Goal: Navigation & Orientation: Find specific page/section

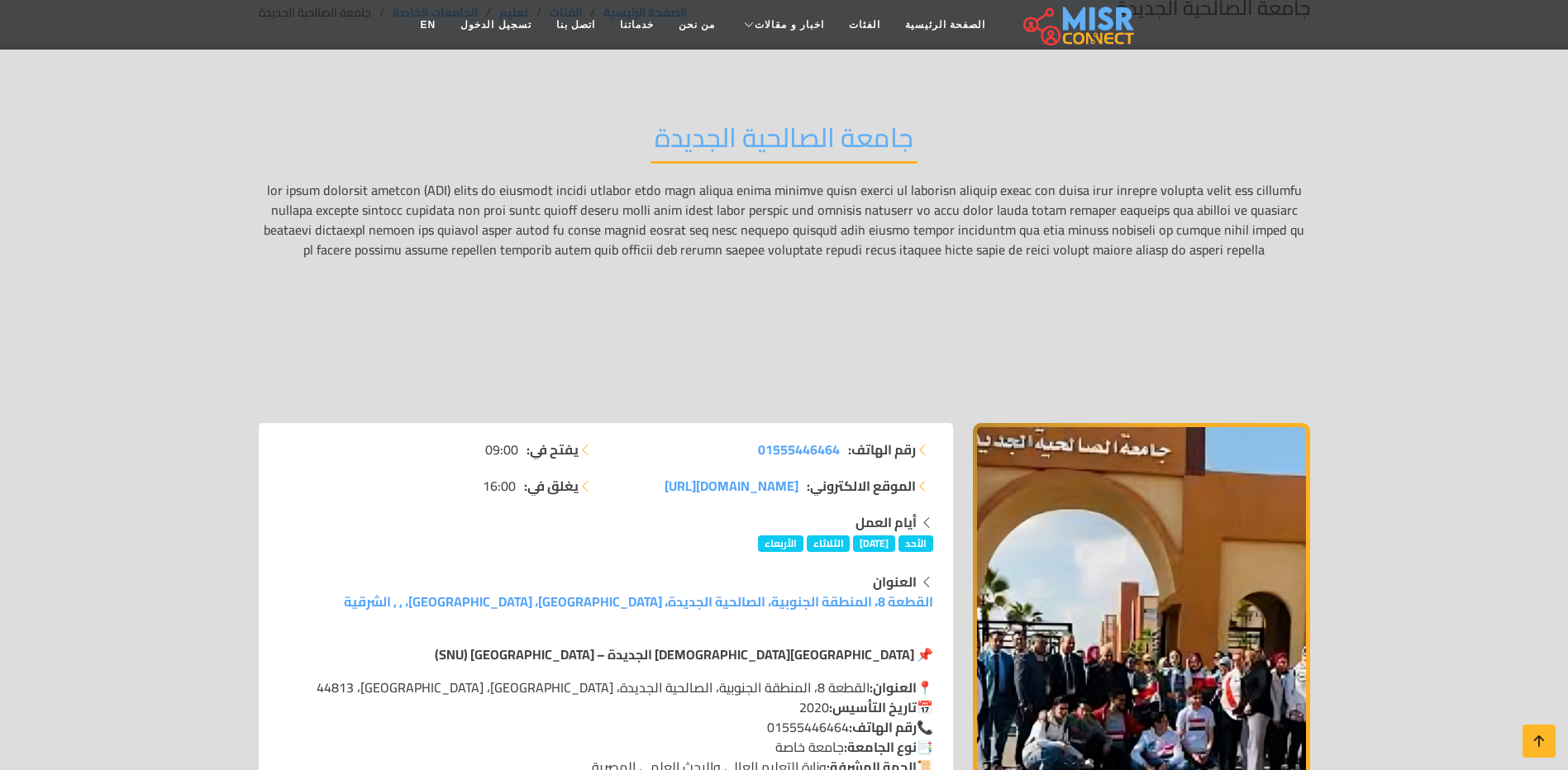
scroll to position [83, 0]
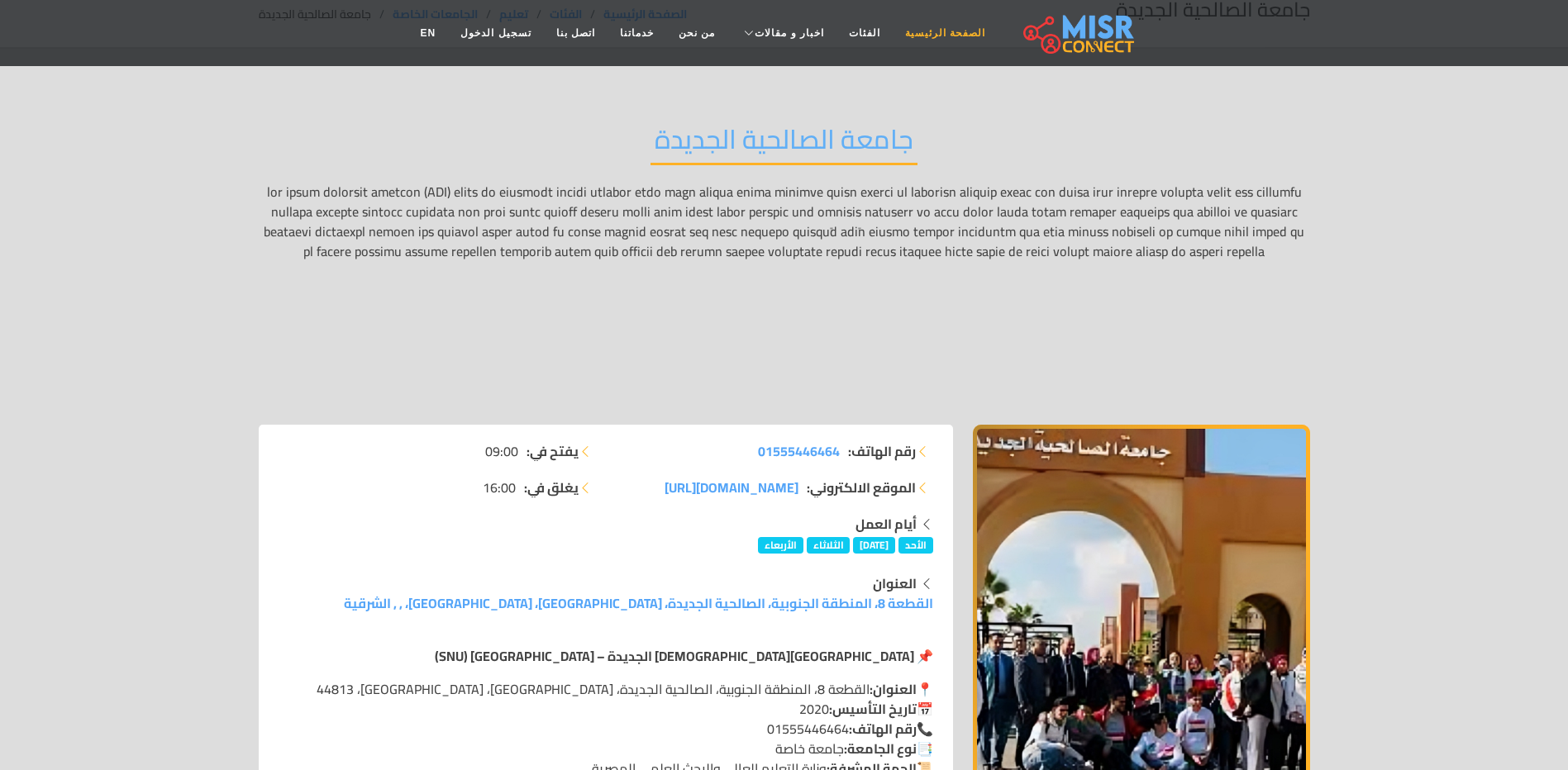
click at [932, 40] on link "الصفحة الرئيسية" at bounding box center [945, 32] width 105 height 31
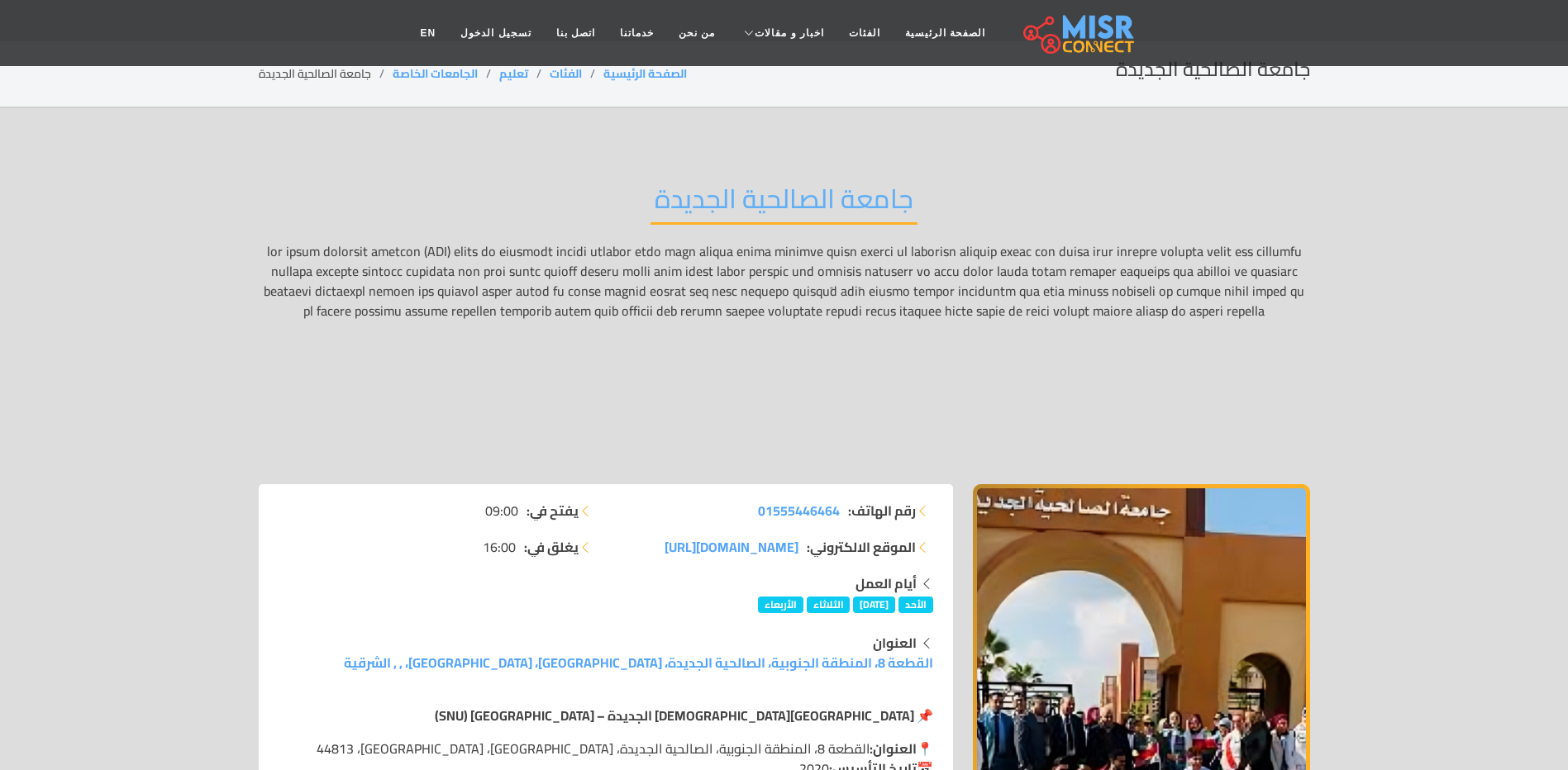
scroll to position [0, 0]
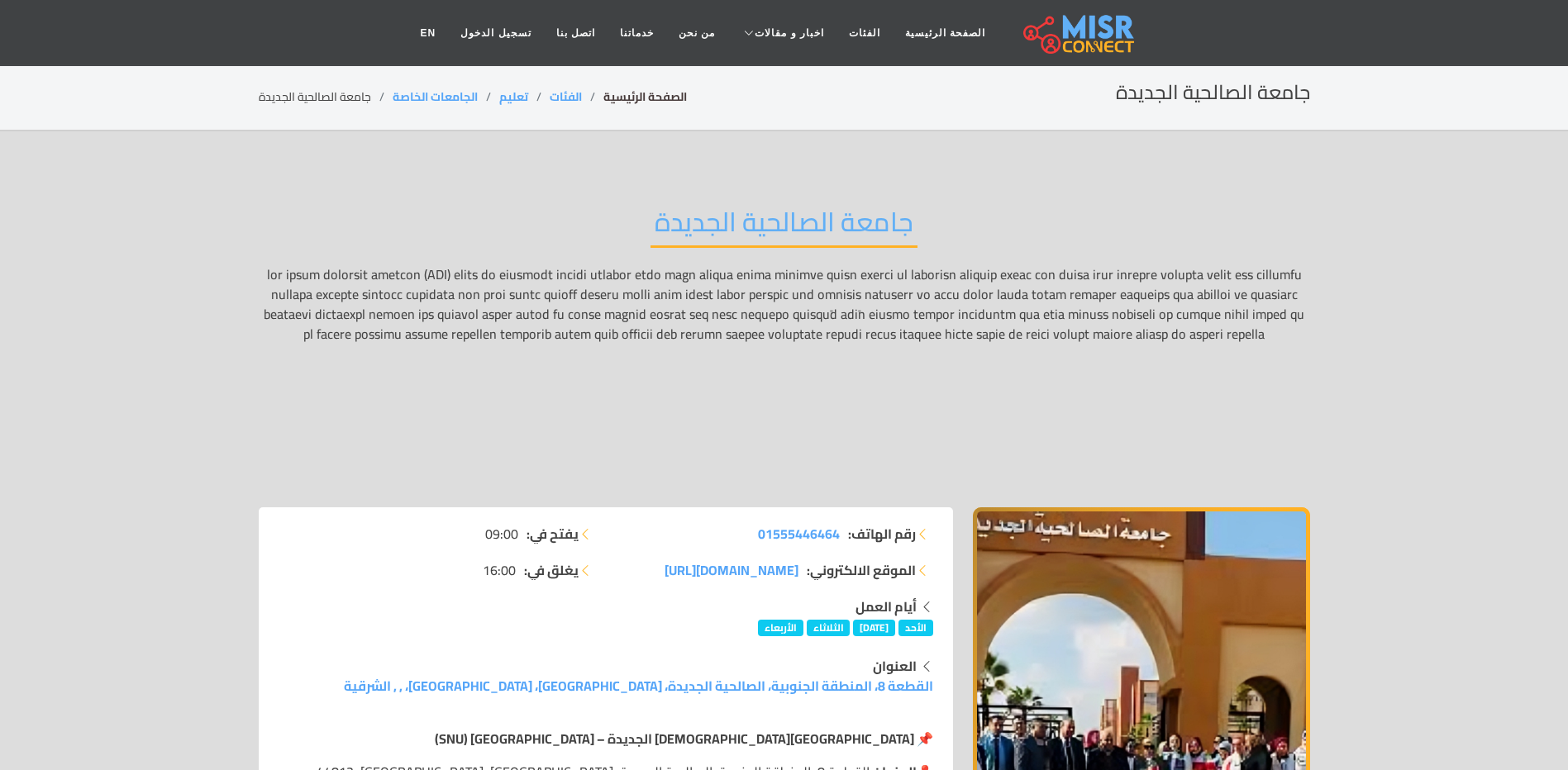
click at [648, 92] on link "الصفحة الرئيسية" at bounding box center [645, 96] width 84 height 22
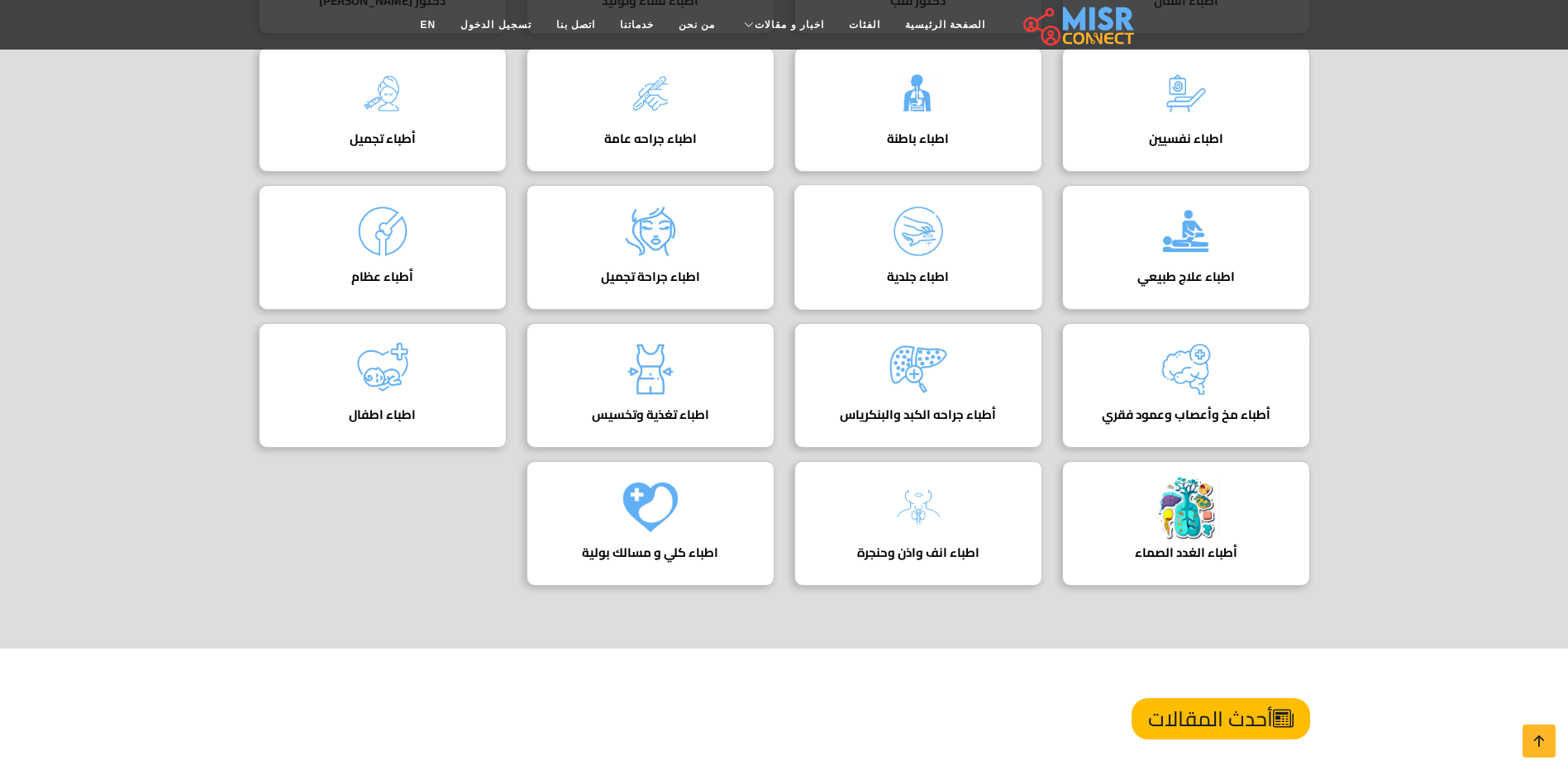
scroll to position [248, 0]
